Goal: Information Seeking & Learning: Learn about a topic

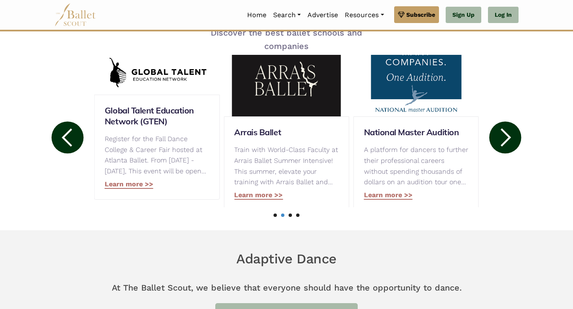
scroll to position [451, 0]
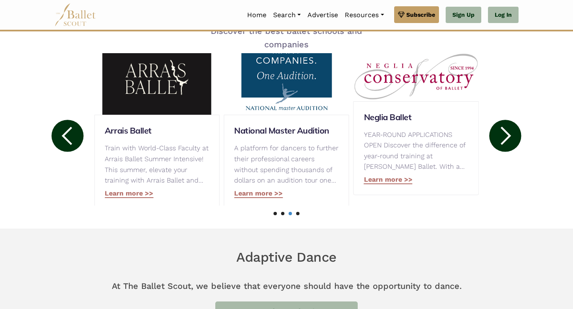
click at [508, 134] on icon at bounding box center [506, 136] width 10 height 18
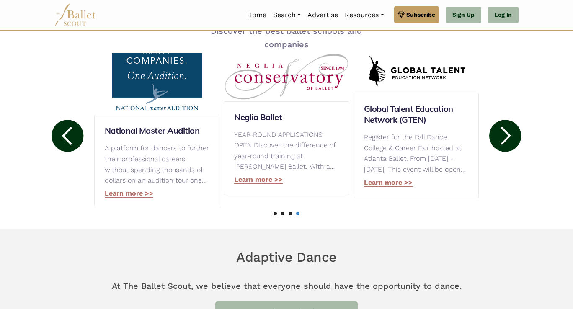
click at [508, 134] on icon at bounding box center [506, 136] width 10 height 18
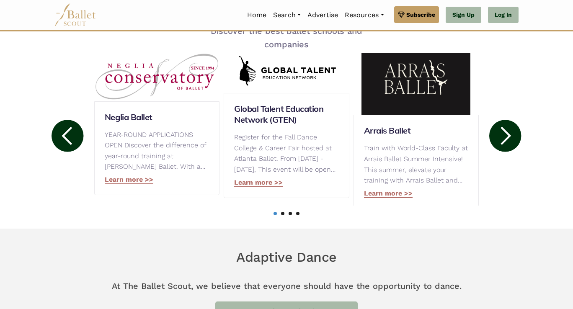
click at [508, 134] on icon at bounding box center [506, 136] width 10 height 18
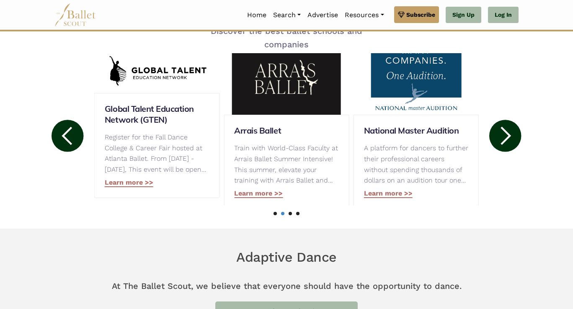
click at [508, 134] on icon at bounding box center [506, 136] width 10 height 18
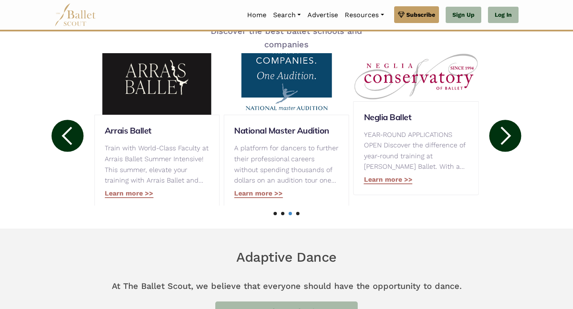
click at [508, 134] on icon at bounding box center [506, 136] width 10 height 18
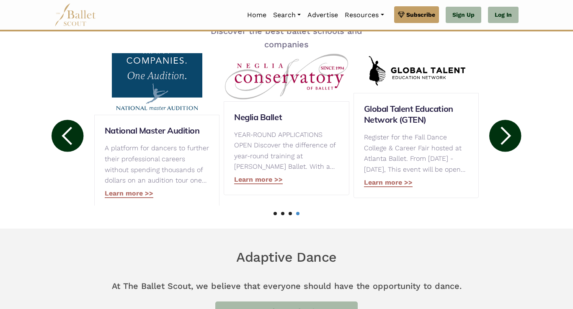
click at [508, 134] on icon at bounding box center [506, 136] width 10 height 18
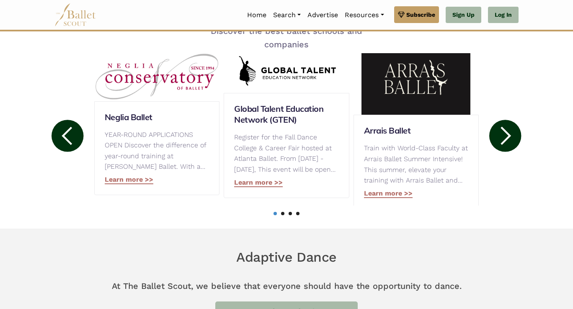
click at [508, 134] on icon at bounding box center [506, 136] width 10 height 18
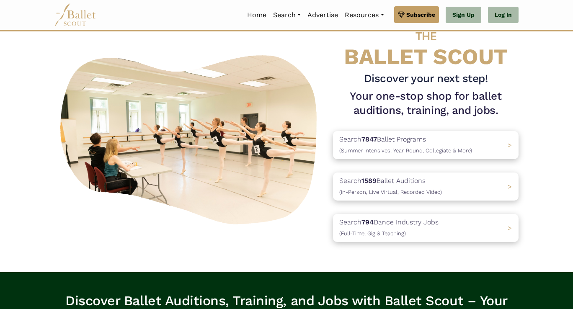
scroll to position [0, 0]
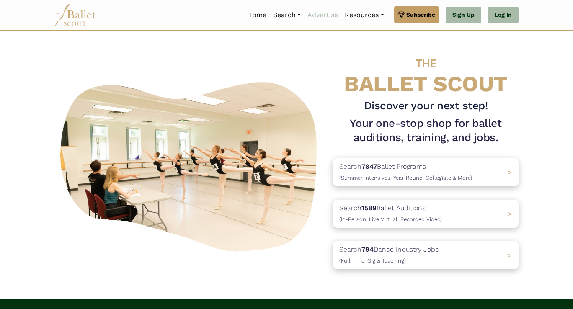
click at [325, 16] on link "Advertise" at bounding box center [322, 15] width 37 height 18
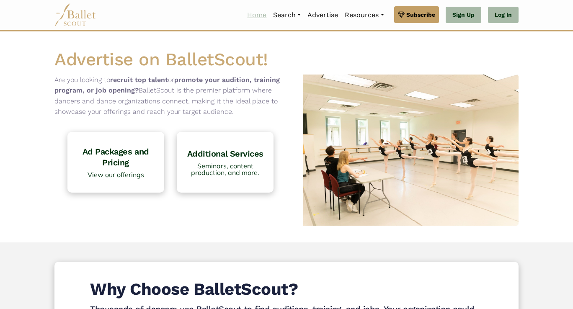
click at [250, 15] on link "Home" at bounding box center [257, 15] width 26 height 18
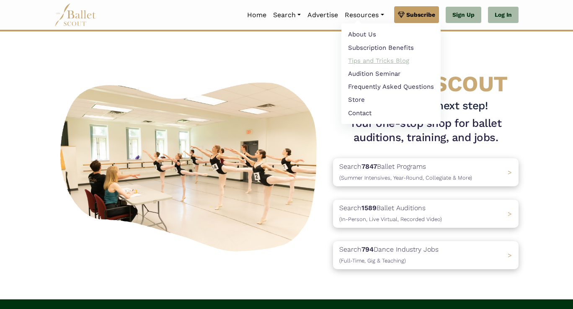
click at [372, 61] on link "Tips and Tricks Blog" at bounding box center [391, 60] width 99 height 13
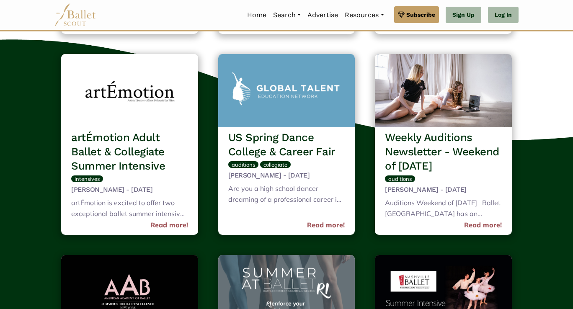
scroll to position [3181, 0]
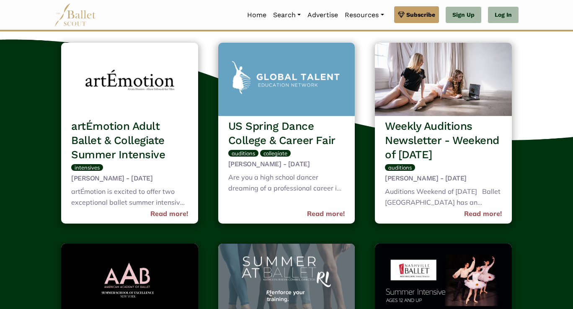
click at [75, 10] on img at bounding box center [75, 14] width 42 height 23
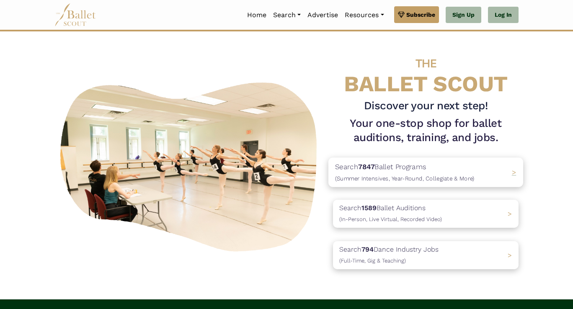
click at [405, 164] on p "Search 7847 Ballet Programs (Summer Intensives, Year-Round, Collegiate & More)" at bounding box center [405, 172] width 140 height 23
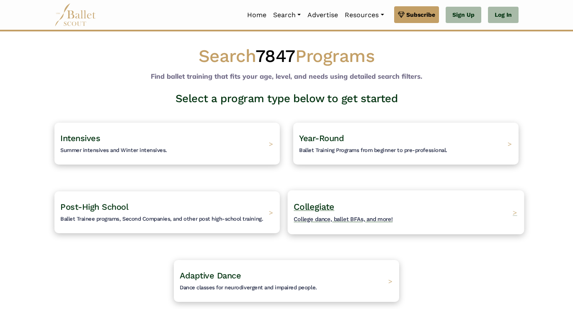
click at [334, 217] on span "College dance, ballet BFAs, and more!" at bounding box center [343, 219] width 99 height 7
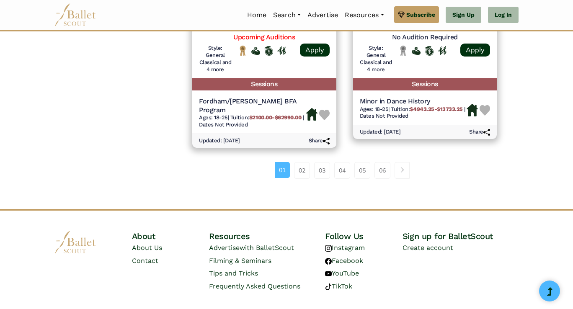
scroll to position [1257, 0]
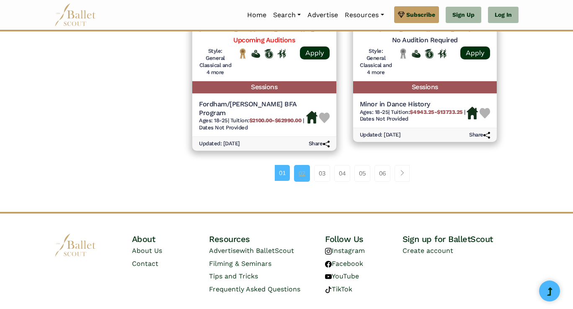
click at [303, 165] on link "02" at bounding box center [302, 173] width 16 height 17
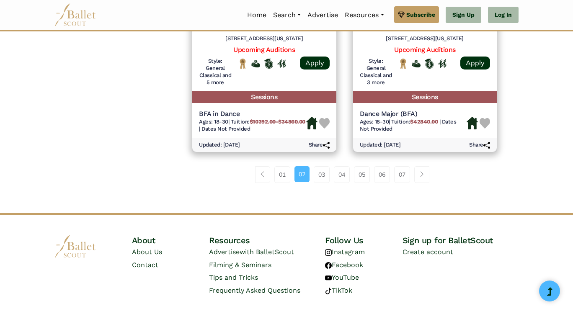
scroll to position [1208, 0]
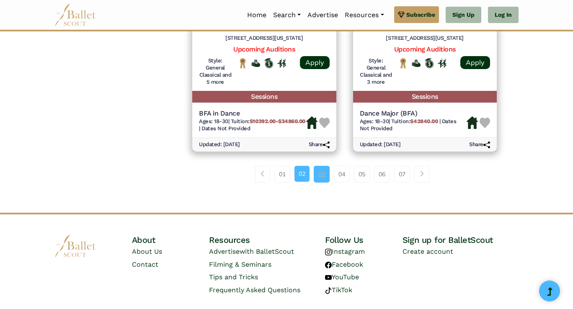
click at [323, 181] on link "03" at bounding box center [322, 174] width 16 height 17
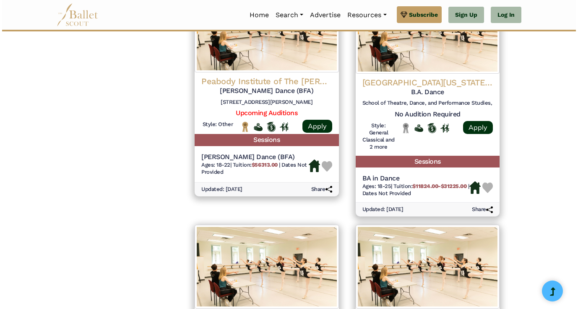
scroll to position [677, 0]
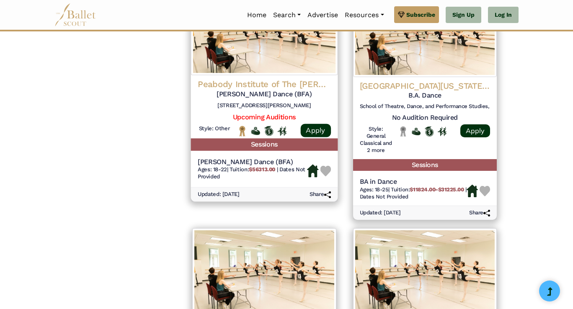
click at [268, 90] on h4 "Peabody Institute of The Johns Hopkins University" at bounding box center [264, 83] width 133 height 11
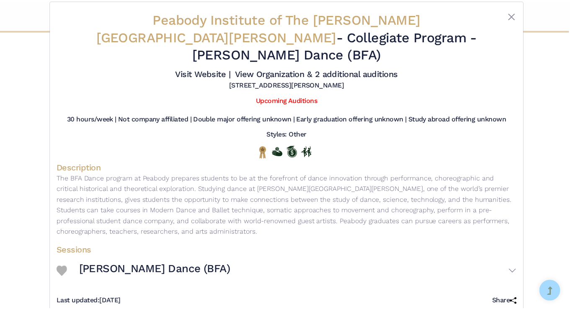
scroll to position [0, 0]
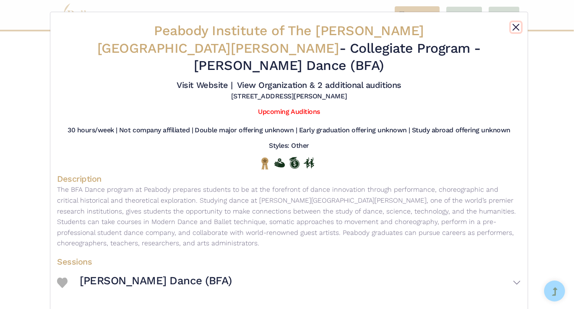
click at [514, 29] on button "Close" at bounding box center [516, 27] width 10 height 10
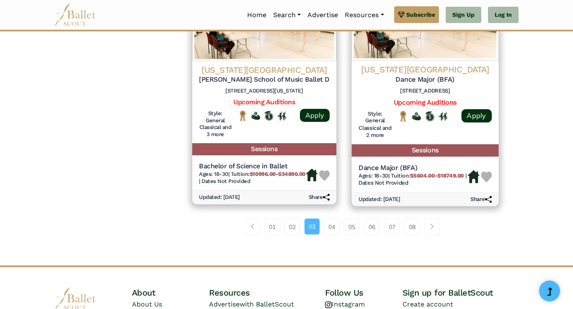
scroll to position [1172, 0]
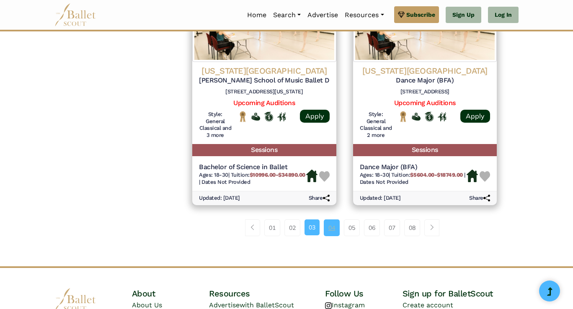
click at [334, 236] on link "04" at bounding box center [332, 228] width 16 height 17
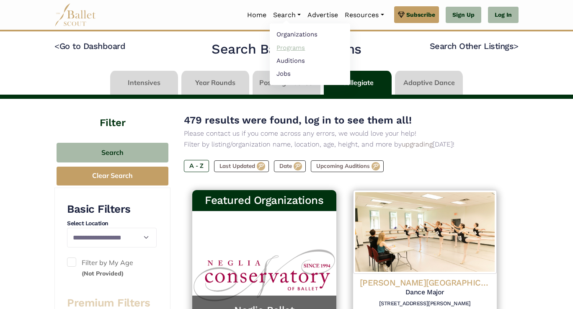
click at [289, 44] on link "Programs" at bounding box center [310, 47] width 80 height 13
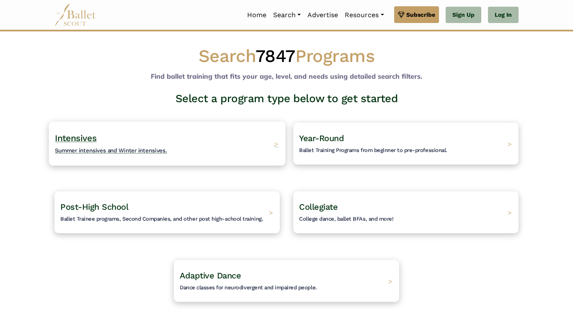
click at [156, 143] on h4 "Intensives Summer intensives and Winter intensives." at bounding box center [111, 143] width 112 height 23
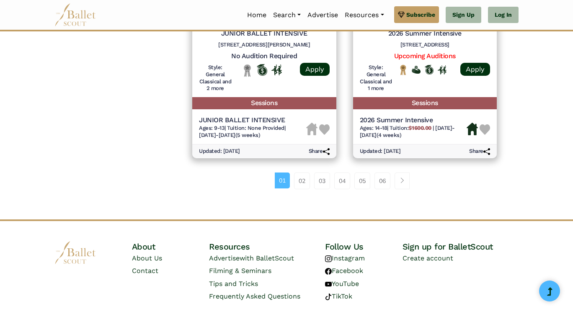
scroll to position [1252, 0]
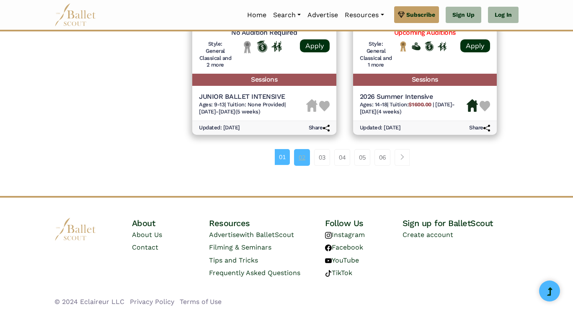
click at [304, 158] on link "02" at bounding box center [302, 157] width 16 height 17
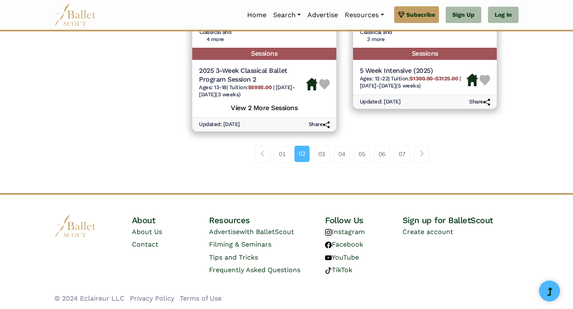
scroll to position [1273, 0]
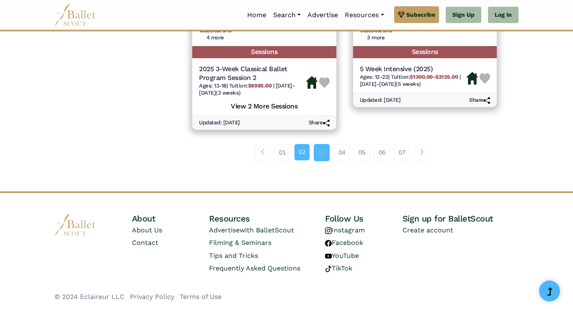
click at [326, 154] on link "03" at bounding box center [322, 152] width 16 height 17
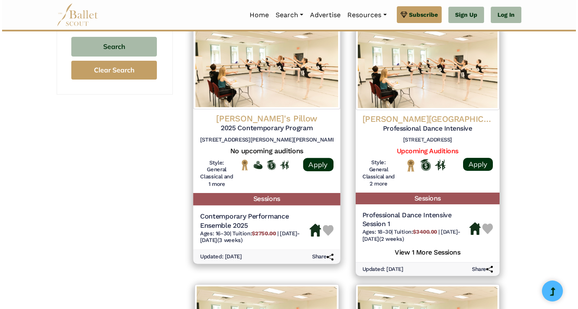
scroll to position [651, 0]
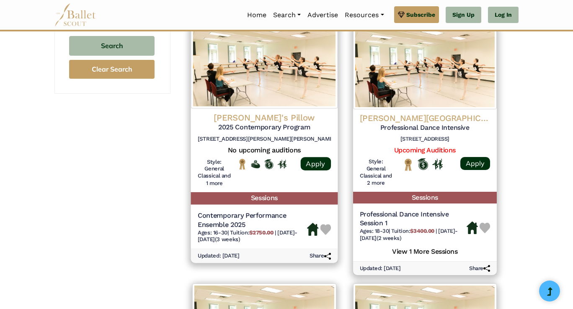
click at [282, 133] on div "[PERSON_NAME]'s Pillow 2025 Contemporary Program [STREET_ADDRESS][PERSON_NAME]" at bounding box center [264, 129] width 133 height 34
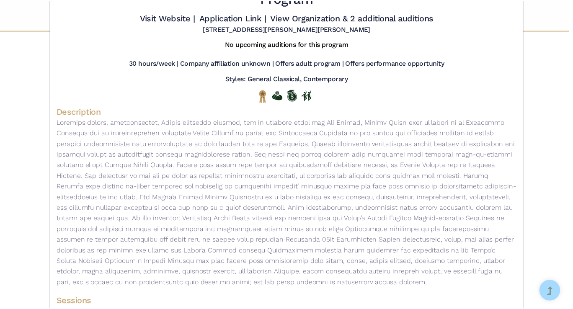
scroll to position [0, 0]
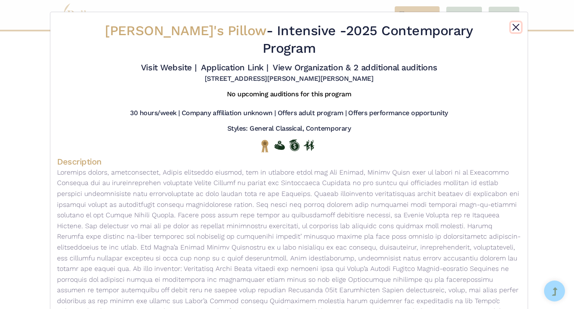
click at [513, 29] on button "Close" at bounding box center [516, 27] width 10 height 10
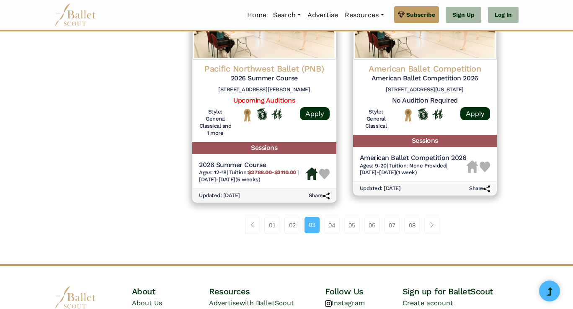
scroll to position [1204, 0]
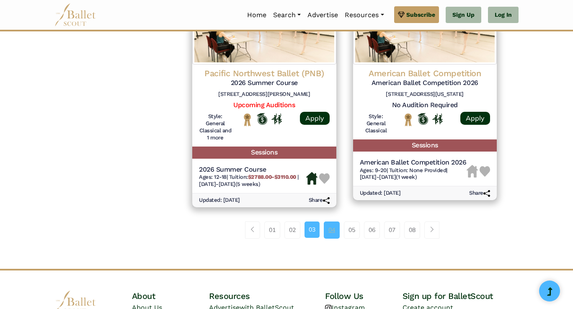
click at [335, 230] on link "04" at bounding box center [332, 230] width 16 height 17
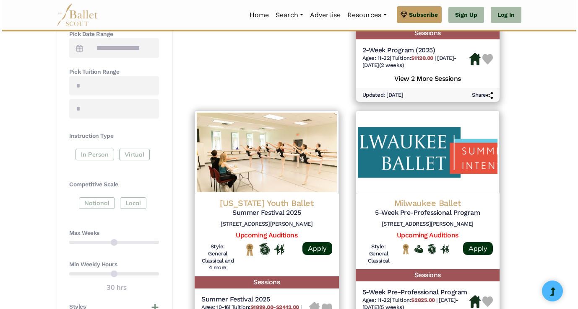
scroll to position [322, 0]
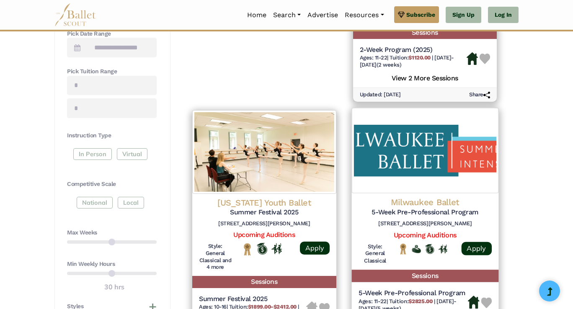
click at [456, 201] on h4 "Milwaukee Ballet" at bounding box center [424, 202] width 133 height 11
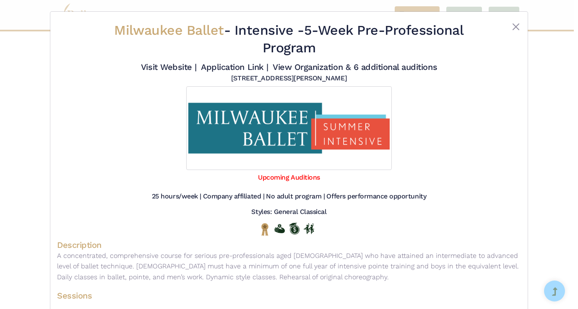
scroll to position [0, 0]
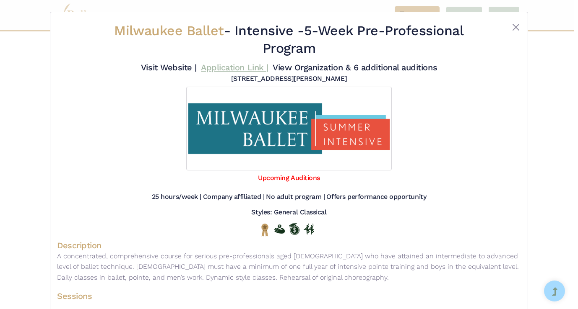
click at [231, 68] on link "Application Link |" at bounding box center [234, 67] width 67 height 10
